Goal: Understand process/instructions: Learn how to perform a task or action

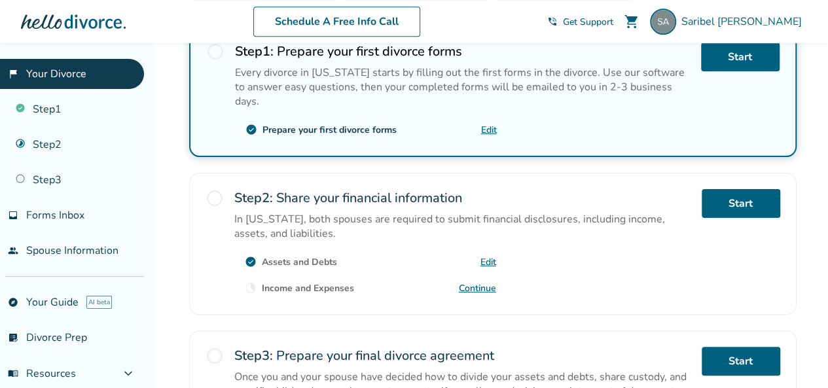
scroll to position [218, 0]
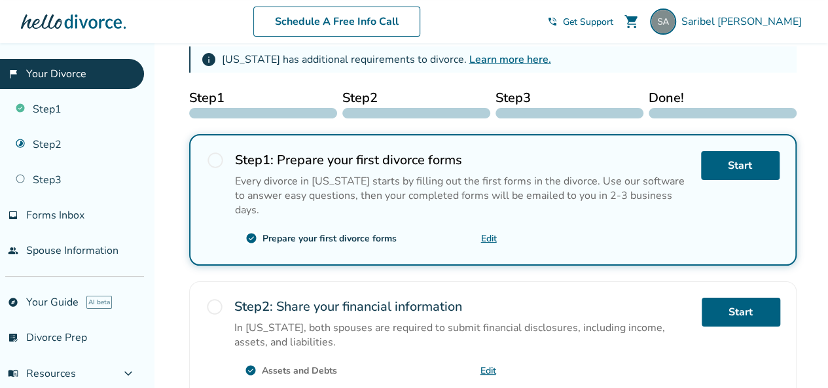
click at [39, 148] on link "Step 2" at bounding box center [72, 145] width 144 height 30
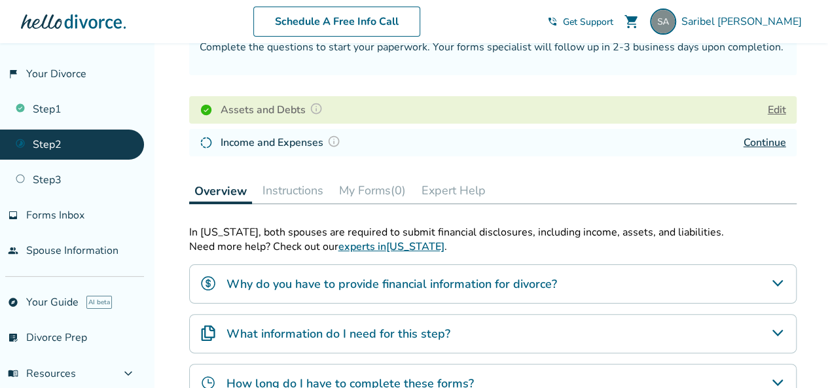
scroll to position [128, 0]
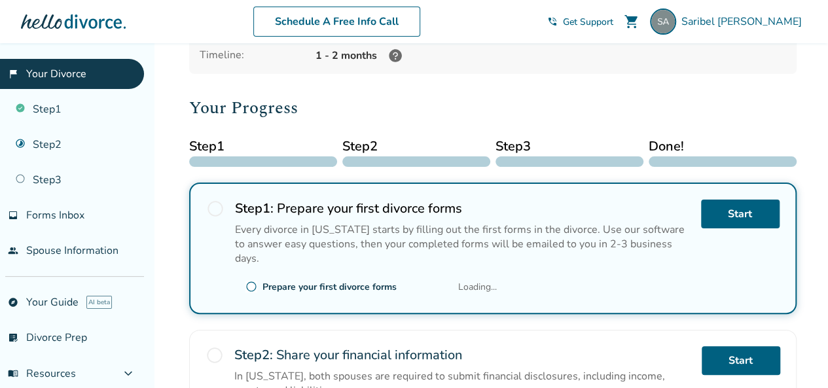
scroll to position [218, 0]
